Goal: Transaction & Acquisition: Book appointment/travel/reservation

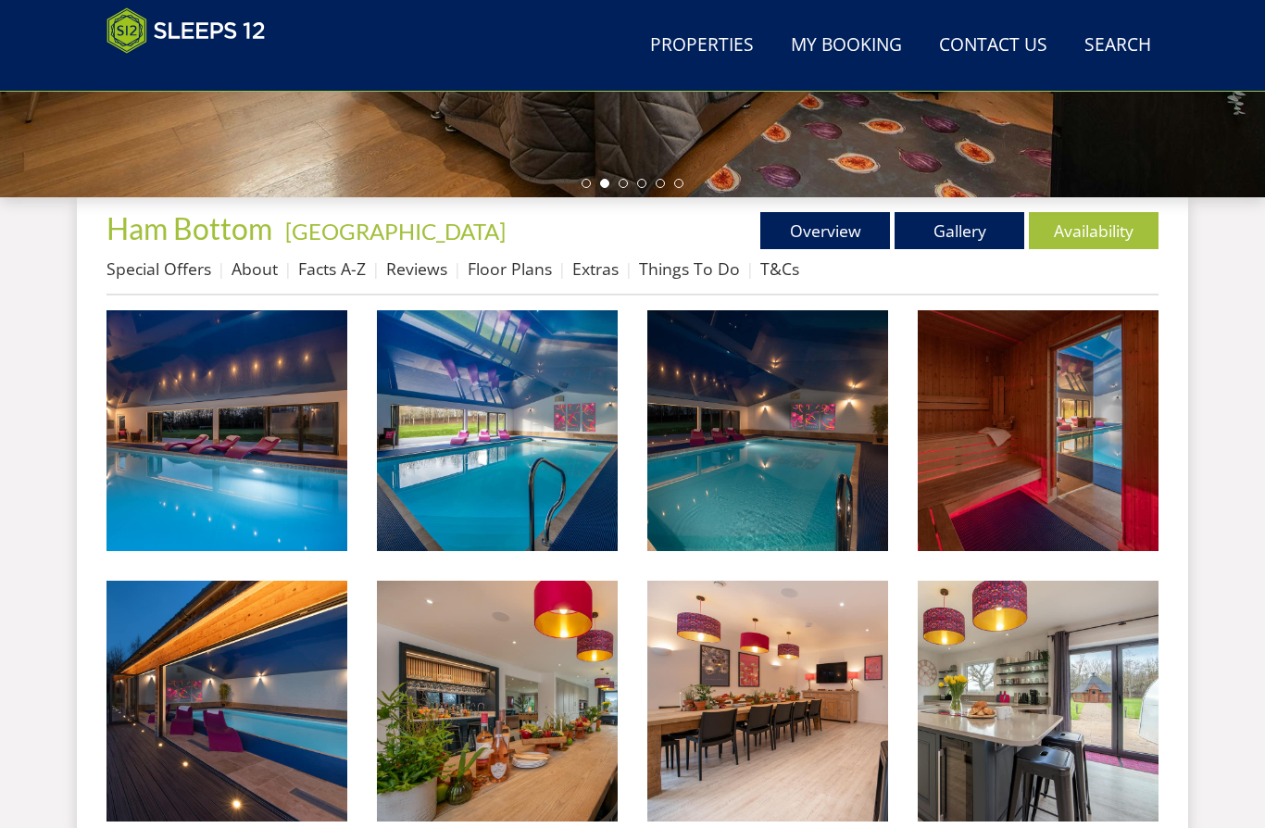
scroll to position [583, 0]
click at [1096, 230] on link "Availability" at bounding box center [1094, 230] width 130 height 37
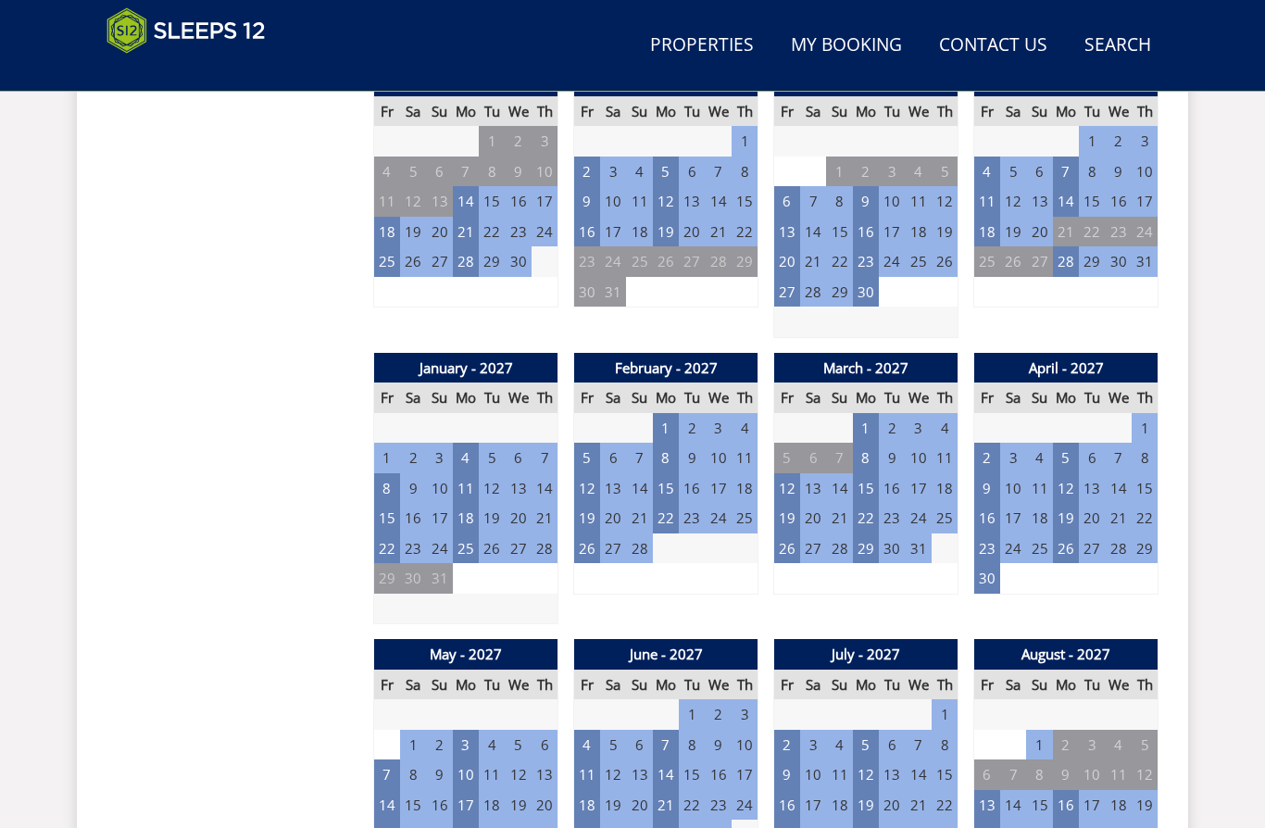
scroll to position [1647, 0]
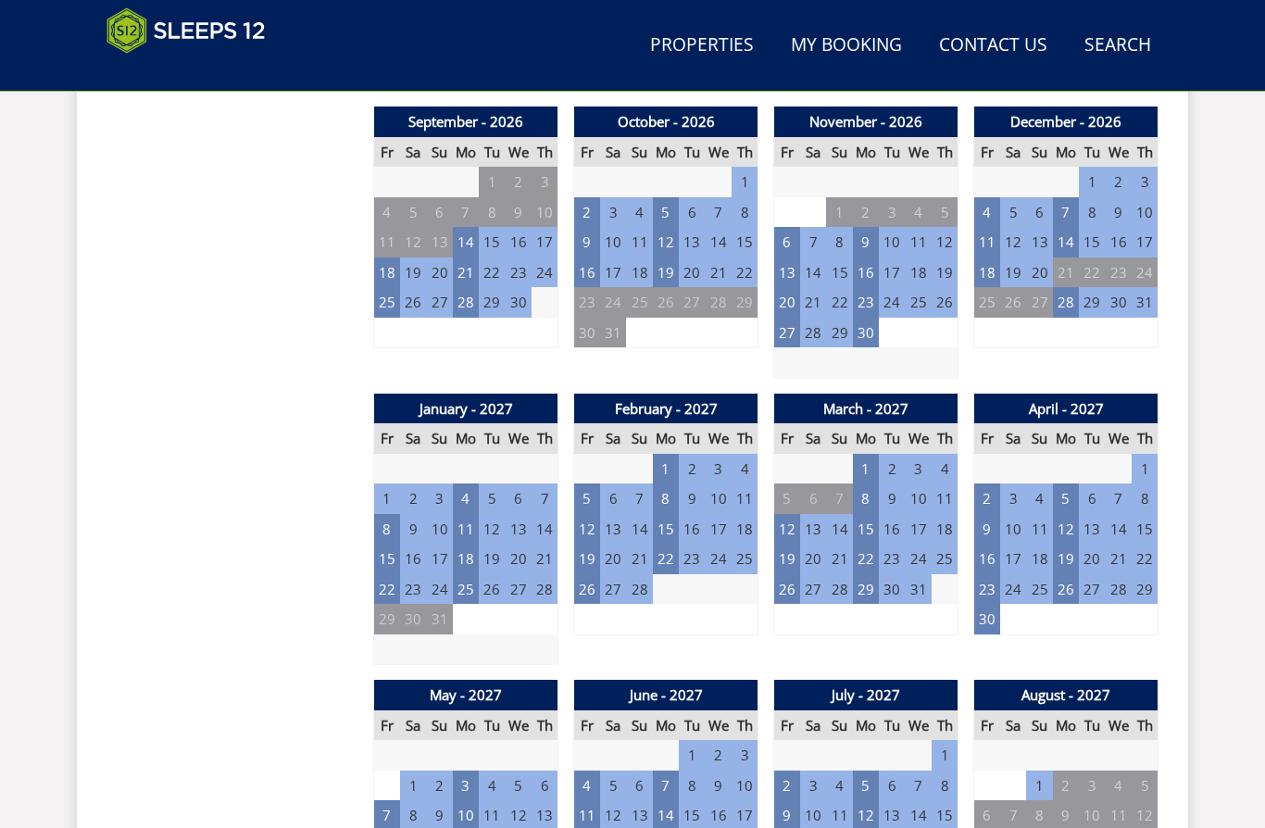
click at [1061, 290] on td "28" at bounding box center [1066, 302] width 26 height 31
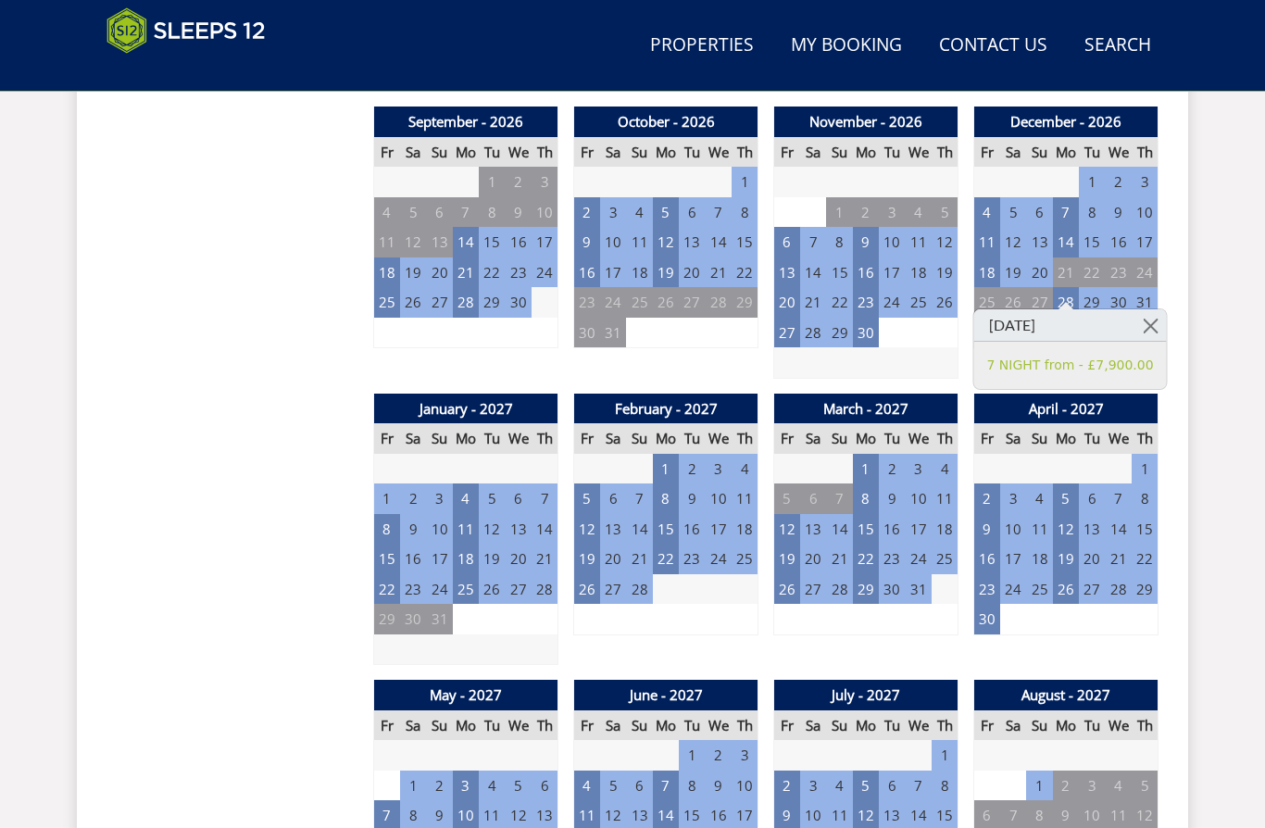
click at [1102, 370] on link "7 NIGHT from - £7,900.00" at bounding box center [1070, 365] width 167 height 19
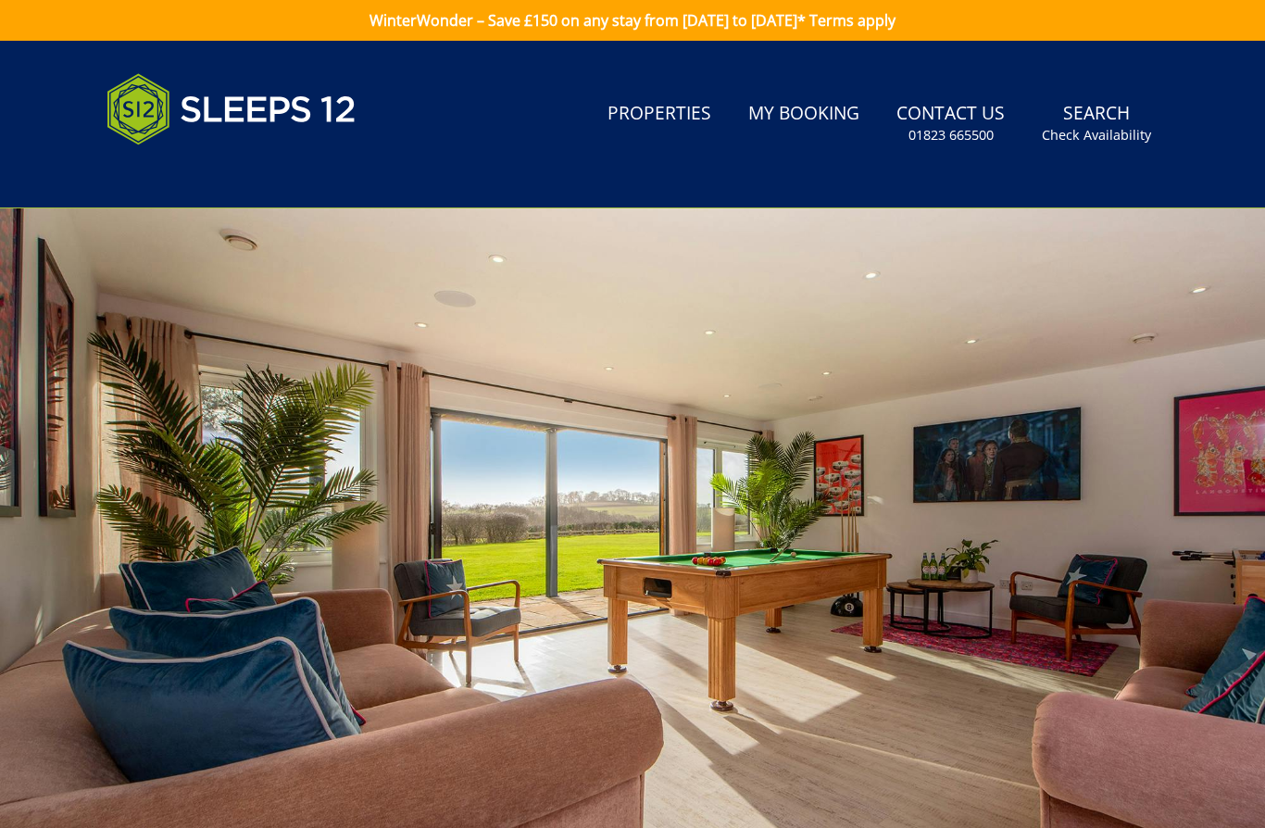
scroll to position [81, 0]
